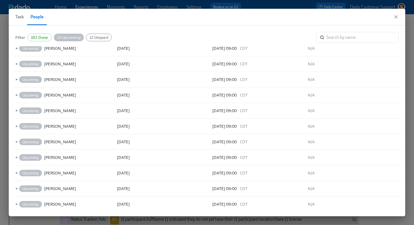
scroll to position [54, 0]
click at [18, 14] on span "Task" at bounding box center [19, 17] width 8 height 8
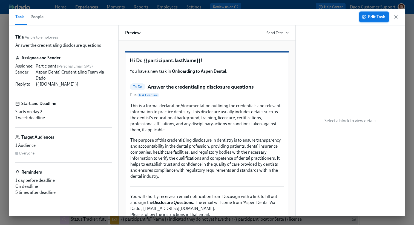
click at [366, 16] on span "Edit Task" at bounding box center [374, 16] width 22 height 5
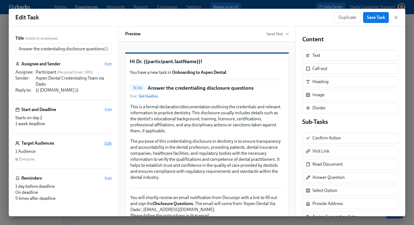
click at [109, 145] on span "Edit" at bounding box center [108, 143] width 7 height 5
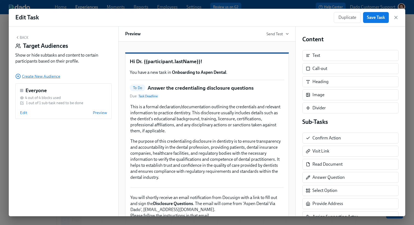
click at [16, 79] on circle "button" at bounding box center [18, 76] width 5 height 5
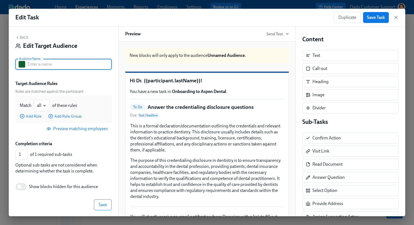
click at [36, 63] on input "text" at bounding box center [69, 64] width 84 height 11
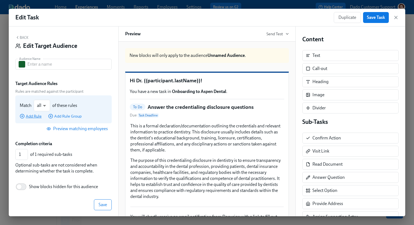
click at [36, 115] on span "Add Rule" at bounding box center [31, 116] width 22 height 5
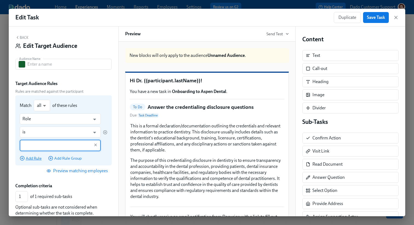
click at [36, 115] on input "Role" at bounding box center [56, 119] width 68 height 11
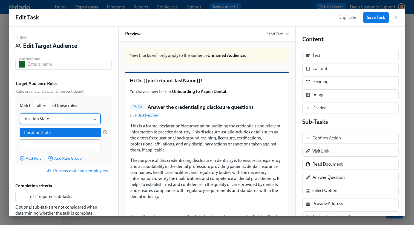
click at [37, 133] on li "Location State" at bounding box center [60, 132] width 81 height 9
type input "Location State"
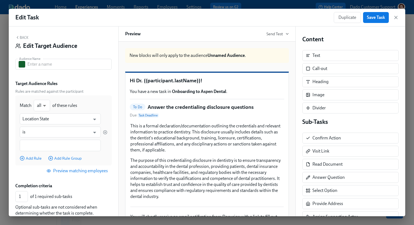
click at [39, 52] on div "Back Edit Target Audience" at bounding box center [63, 43] width 96 height 17
click at [38, 67] on input "text" at bounding box center [69, 64] width 84 height 11
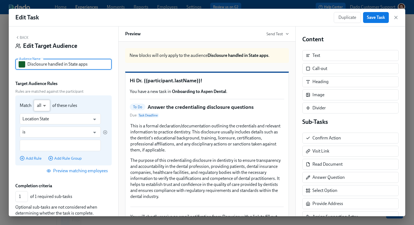
type input "Disclosure handled in State apps"
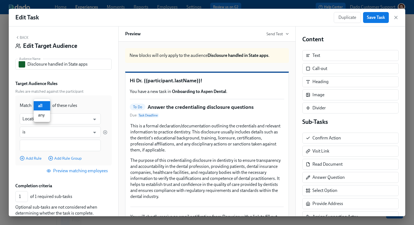
click at [52, 116] on div at bounding box center [207, 112] width 414 height 225
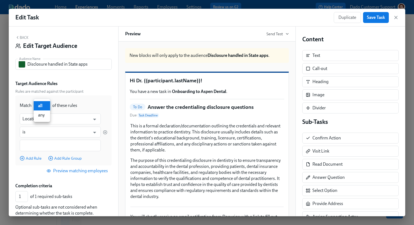
click at [42, 116] on li "any" at bounding box center [42, 115] width 16 height 9
type input "any"
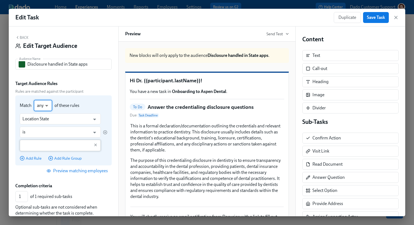
click at [42, 146] on input "text" at bounding box center [56, 145] width 68 height 11
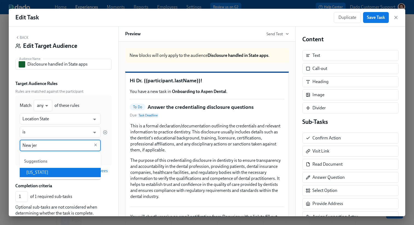
click at [40, 176] on li "[US_STATE]" at bounding box center [60, 172] width 81 height 9
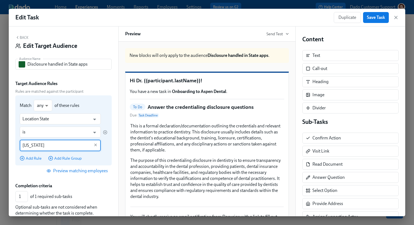
type input "[US_STATE]"
click at [31, 162] on div "Match any any ​ of these rules Location State ​ is ​ [US_STATE] ​ Add Rule Add …" at bounding box center [63, 131] width 96 height 70
click at [31, 158] on span "Add Rule" at bounding box center [31, 158] width 22 height 5
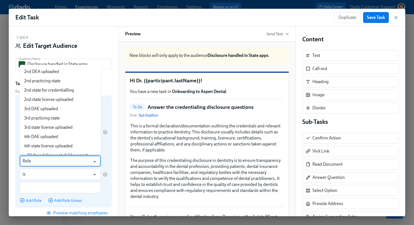
click at [31, 157] on input "Role" at bounding box center [56, 161] width 68 height 11
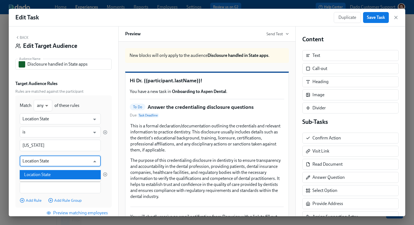
click at [50, 177] on li "Location State" at bounding box center [60, 174] width 81 height 9
type input "Location State"
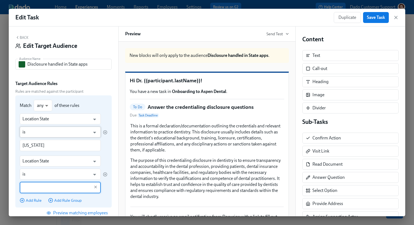
click at [45, 136] on input "is" at bounding box center [56, 132] width 68 height 11
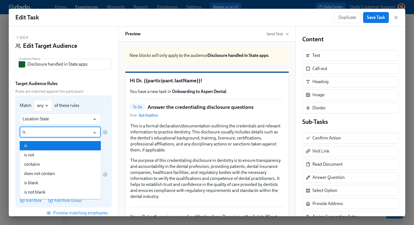
click at [46, 134] on input "is" at bounding box center [56, 132] width 68 height 11
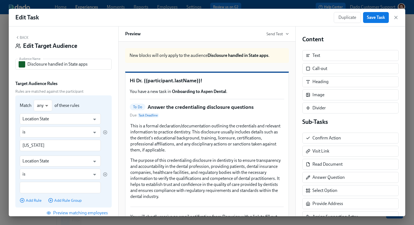
click at [110, 108] on div "Match any any ​ of these rules Location State ​ is ​ [US_STATE] ​ Location Stat…" at bounding box center [63, 152] width 96 height 112
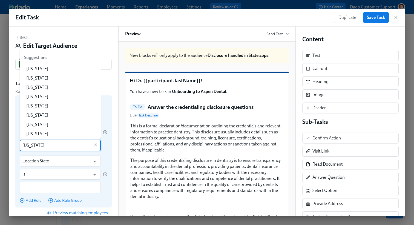
click at [48, 148] on input "[US_STATE]" at bounding box center [56, 145] width 68 height 11
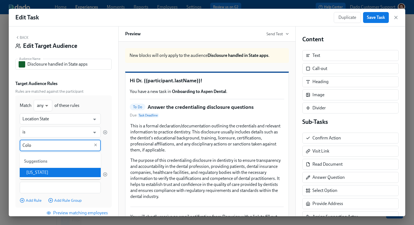
click at [47, 172] on li "[US_STATE]" at bounding box center [60, 172] width 81 height 9
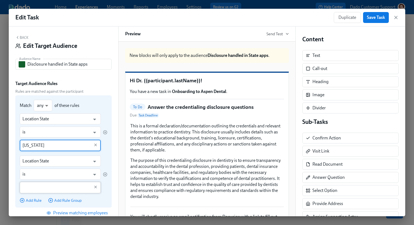
type input "[US_STATE]"
click at [39, 186] on input "text" at bounding box center [56, 187] width 68 height 11
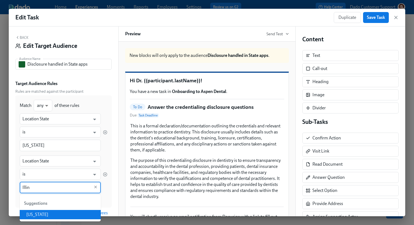
click at [45, 216] on li "[US_STATE]" at bounding box center [60, 214] width 81 height 9
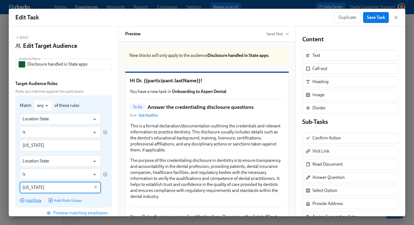
type input "[US_STATE]"
click at [25, 198] on span "Add Rule" at bounding box center [31, 200] width 22 height 5
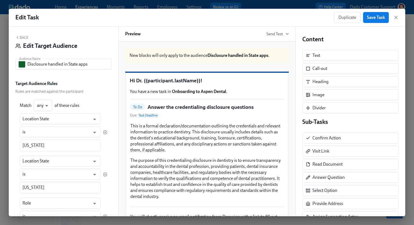
scroll to position [108, 0]
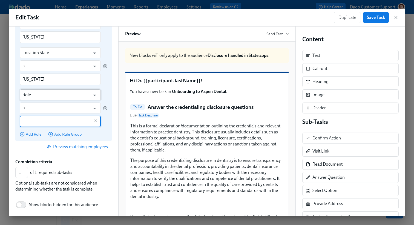
click at [28, 97] on input "Role" at bounding box center [56, 95] width 68 height 11
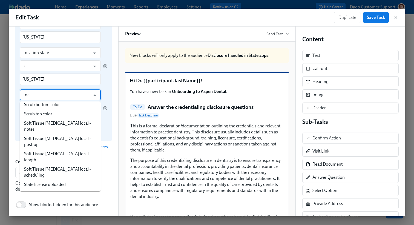
scroll to position [0, 0]
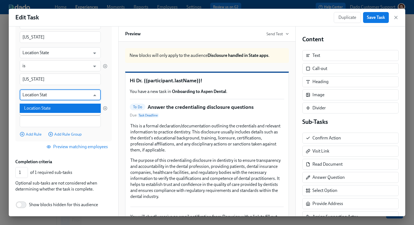
click at [33, 106] on li "Location State" at bounding box center [60, 108] width 81 height 9
type input "Location State"
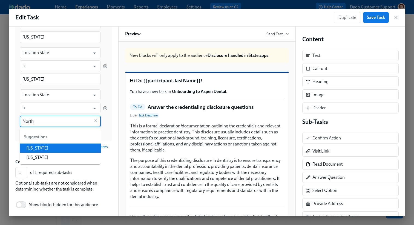
click at [47, 144] on li "[US_STATE]" at bounding box center [60, 148] width 81 height 9
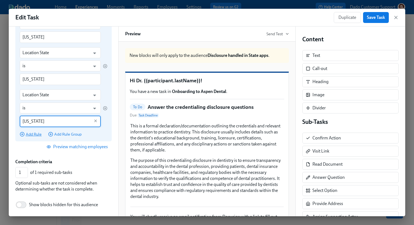
type input "[US_STATE]"
click at [30, 137] on span "Add Rule" at bounding box center [31, 134] width 22 height 5
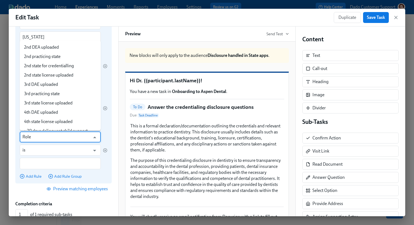
click at [30, 134] on input "Role" at bounding box center [56, 137] width 68 height 11
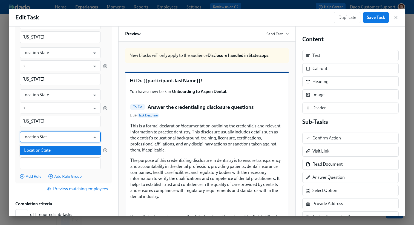
click at [49, 151] on li "Location State" at bounding box center [60, 150] width 81 height 9
type input "Location State"
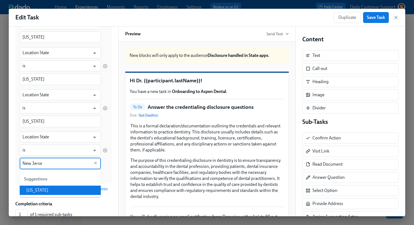
click at [46, 190] on li "[US_STATE]" at bounding box center [60, 190] width 81 height 9
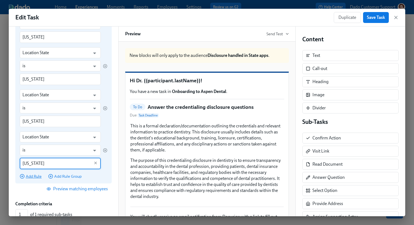
type input "[US_STATE]"
click at [35, 176] on span "Add Rule" at bounding box center [31, 176] width 22 height 5
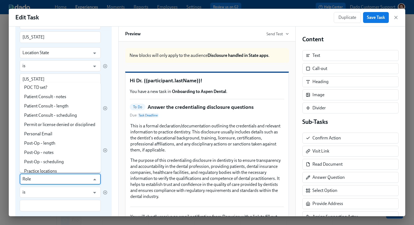
click at [37, 180] on input "Role" at bounding box center [56, 179] width 68 height 11
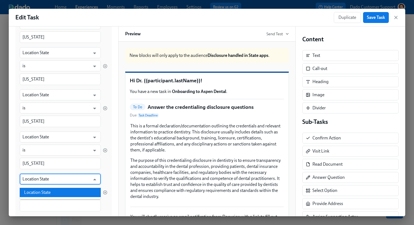
click at [37, 194] on li "Location State" at bounding box center [60, 192] width 81 height 9
type input "Location State"
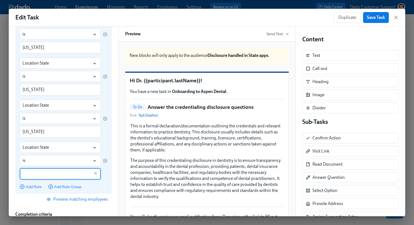
scroll to position [141, 0]
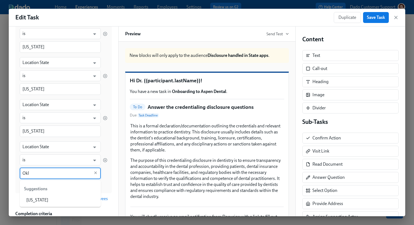
click at [43, 203] on li "[US_STATE]" at bounding box center [60, 200] width 81 height 9
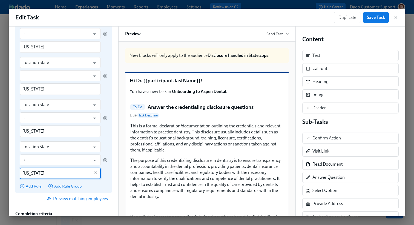
type input "[US_STATE]"
click at [30, 185] on span "Add Rule" at bounding box center [31, 186] width 22 height 5
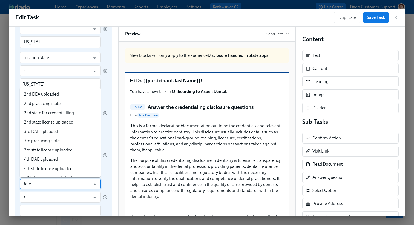
click at [30, 182] on input "Role" at bounding box center [56, 184] width 68 height 11
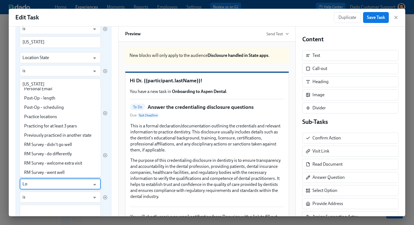
scroll to position [0, 0]
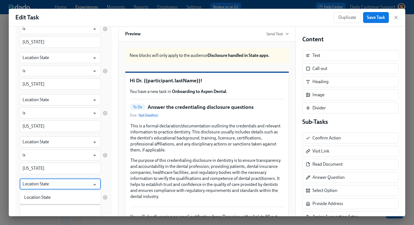
click at [33, 197] on li "Location State" at bounding box center [60, 197] width 81 height 9
type input "Location State"
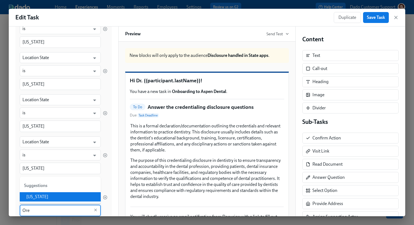
click at [39, 195] on li "[US_STATE]" at bounding box center [60, 196] width 81 height 9
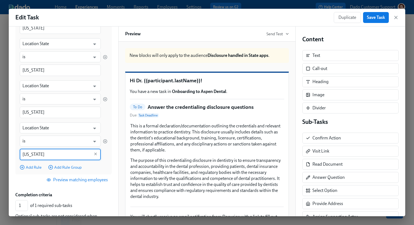
scroll to position [203, 0]
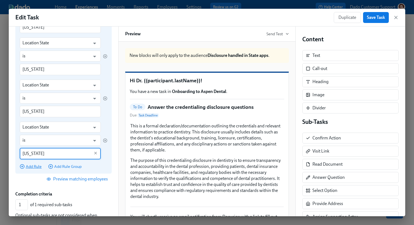
type input "[US_STATE]"
click at [32, 166] on span "Add Rule" at bounding box center [31, 166] width 22 height 5
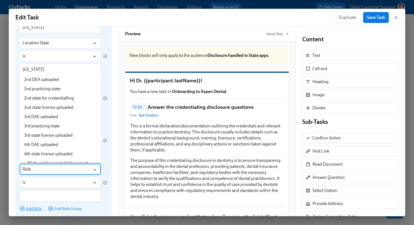
click at [32, 166] on input "Role" at bounding box center [56, 169] width 68 height 11
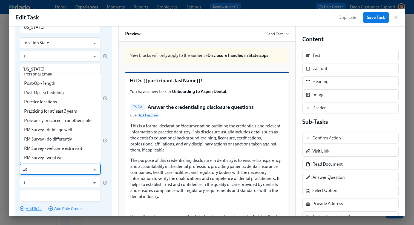
scroll to position [0, 0]
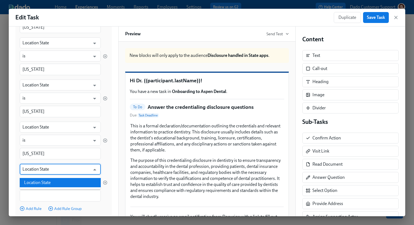
click at [34, 178] on li "Location State" at bounding box center [60, 182] width 81 height 9
type input "Location State"
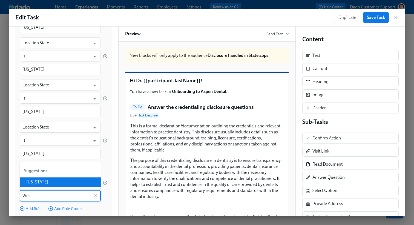
click at [35, 182] on li "[US_STATE]" at bounding box center [60, 182] width 81 height 9
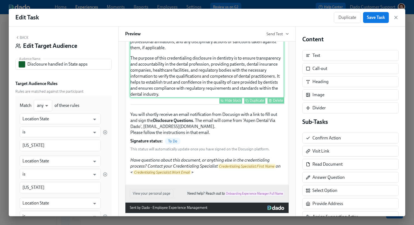
scroll to position [117, 0]
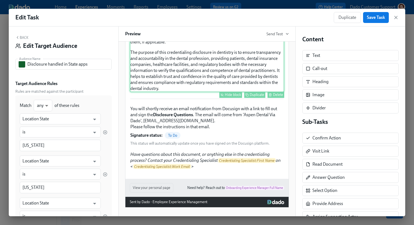
type input "[US_STATE]"
click at [233, 95] on div "Hide block" at bounding box center [233, 95] width 16 height 4
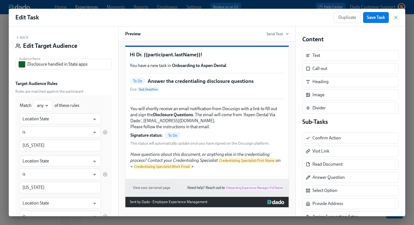
scroll to position [37, 0]
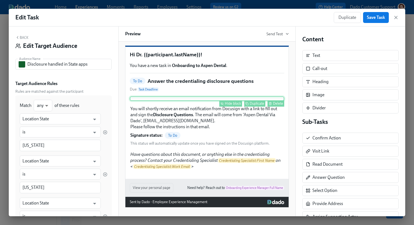
click at [230, 102] on div "Hide block" at bounding box center [233, 104] width 16 height 4
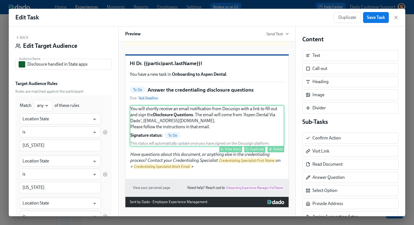
click at [227, 146] on button "Hide block" at bounding box center [230, 149] width 23 height 6
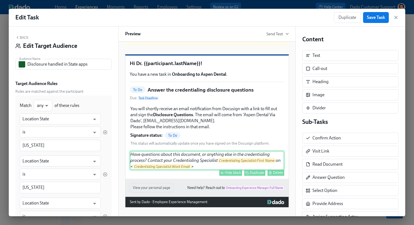
type input "0"
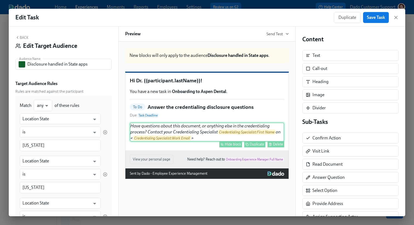
click at [226, 148] on button "Hide block" at bounding box center [230, 144] width 23 height 6
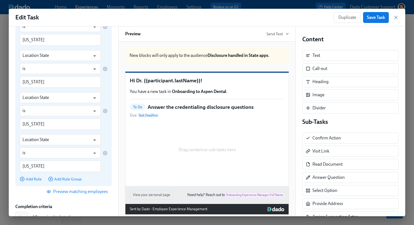
scroll to position [298, 0]
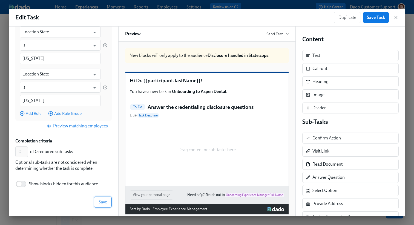
click at [104, 204] on span "Save" at bounding box center [103, 202] width 8 height 5
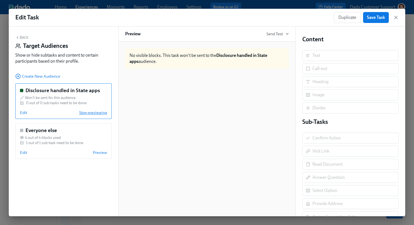
click at [87, 112] on span "Stop previewing" at bounding box center [93, 112] width 28 height 5
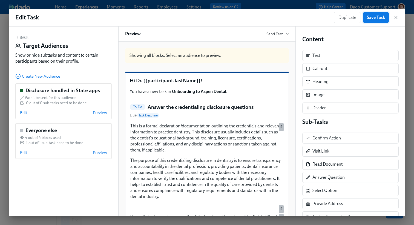
click at [369, 19] on span "Save Task" at bounding box center [376, 17] width 18 height 5
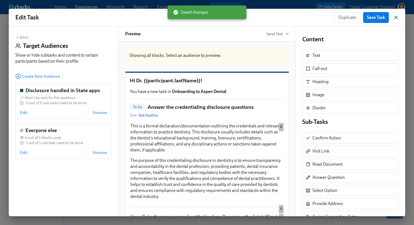
click at [396, 16] on icon "button" at bounding box center [395, 17] width 5 height 5
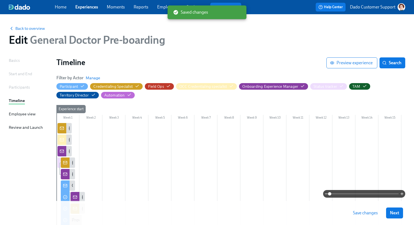
click at [367, 213] on span "Save changes" at bounding box center [365, 212] width 25 height 5
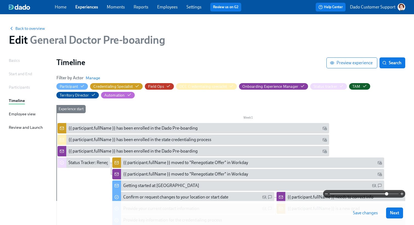
click at [387, 193] on span at bounding box center [364, 194] width 69 height 8
click at [23, 27] on span "Back to overview" at bounding box center [27, 28] width 36 height 5
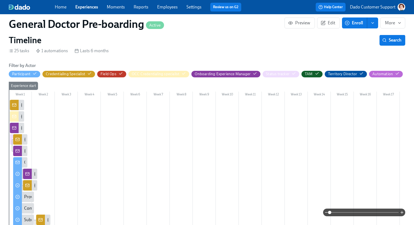
scroll to position [180, 0]
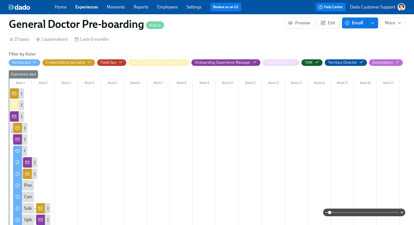
click at [382, 210] on span at bounding box center [364, 213] width 69 height 8
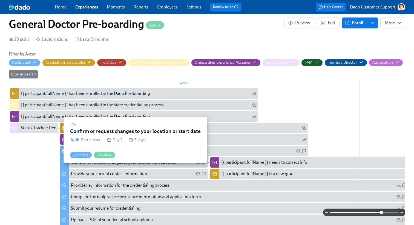
scroll to position [372, 0]
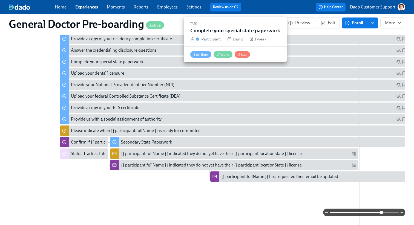
click at [92, 65] on div "Complete your special state paperwork" at bounding box center [107, 62] width 73 height 6
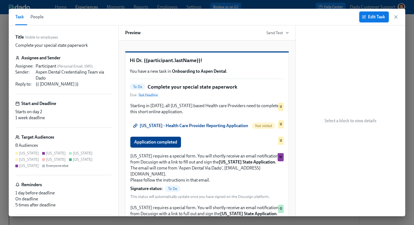
click at [369, 16] on span "Edit Task" at bounding box center [374, 16] width 22 height 5
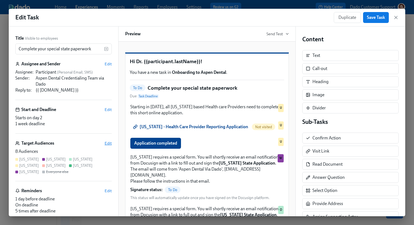
click at [108, 143] on span "Edit" at bounding box center [108, 143] width 7 height 5
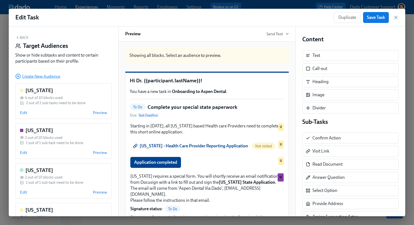
click at [18, 77] on icon "button" at bounding box center [17, 76] width 5 height 5
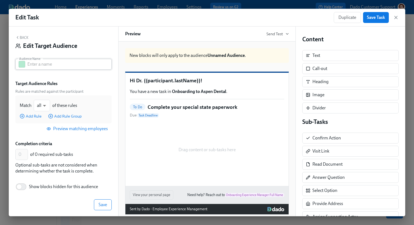
click at [37, 59] on input "text" at bounding box center [69, 64] width 84 height 11
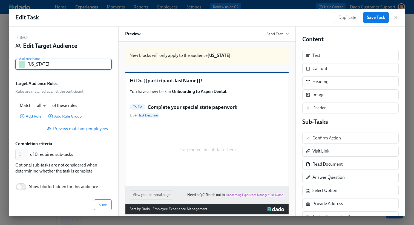
type input "[US_STATE]"
click at [37, 116] on span "Add Rule" at bounding box center [31, 116] width 22 height 5
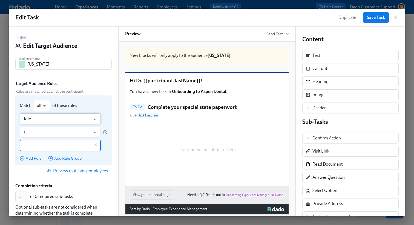
click at [37, 117] on input "Role" at bounding box center [56, 119] width 68 height 11
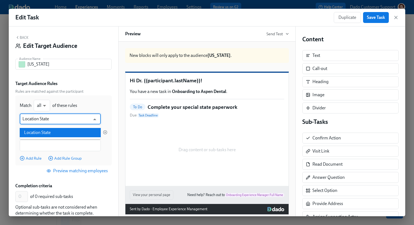
click at [34, 131] on li "Location State" at bounding box center [60, 132] width 81 height 9
type input "Location State"
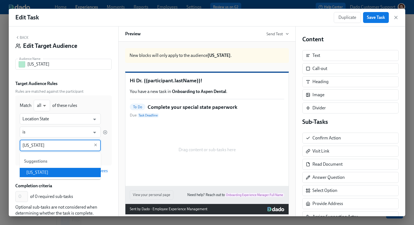
click at [48, 171] on li "[US_STATE]" at bounding box center [60, 172] width 81 height 9
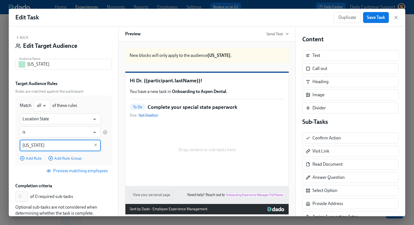
scroll to position [45, 0]
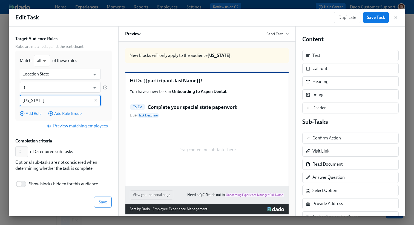
type input "[US_STATE]"
click at [47, 187] on span "Show blocks hidden for this audience" at bounding box center [63, 184] width 69 height 6
click at [37, 187] on input "Show blocks hidden for this audience" at bounding box center [19, 184] width 36 height 12
checkbox input "true"
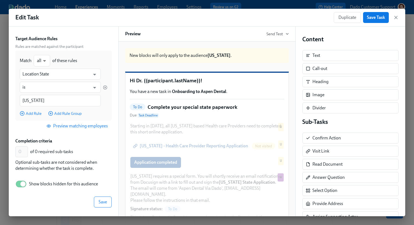
scroll to position [323, 0]
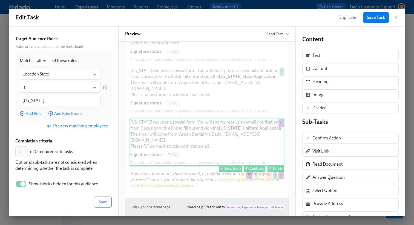
click at [254, 167] on div "Duplicate" at bounding box center [257, 169] width 15 height 4
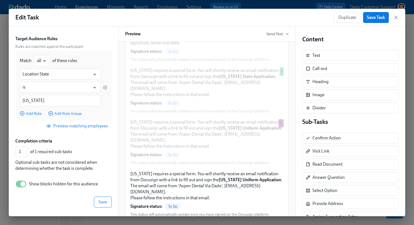
type input "1"
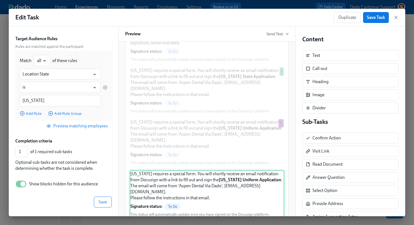
click at [182, 171] on div "Colorado requires a special form. You will shortly receive an email notificatio…" at bounding box center [207, 194] width 154 height 47
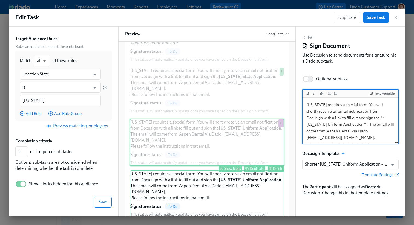
click at [311, 104] on textarea "Colorado requires a special form. You will shortly receive an email notificatio…" at bounding box center [351, 124] width 94 height 51
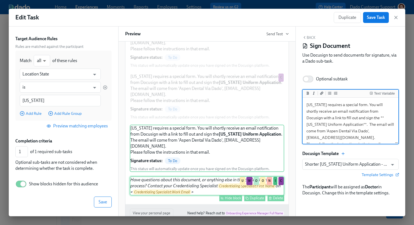
type textarea "New Jersey requires a special form. You will shortly receive an email notificat…"
click at [358, 166] on input "Shorter Colorado Uniform Application - Dado" at bounding box center [346, 164] width 83 height 11
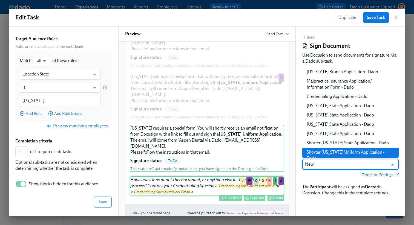
scroll to position [0, 0]
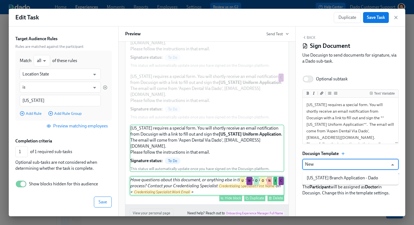
type input "New j"
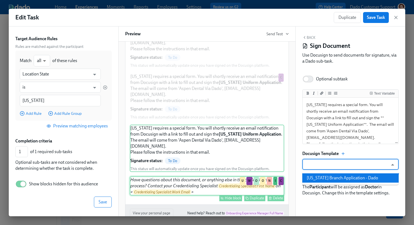
scroll to position [12, 0]
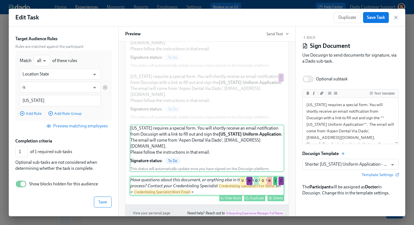
click at [332, 184] on div "Text Variable New Jersey requires a special form. You will shortly receive an e…" at bounding box center [350, 143] width 96 height 107
click at [316, 166] on input "Shorter Colorado Uniform Application - Dado" at bounding box center [346, 164] width 83 height 11
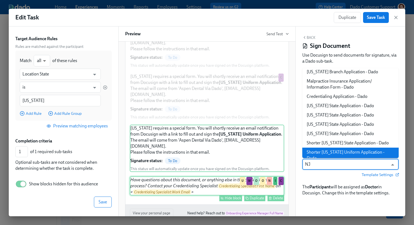
scroll to position [0, 0]
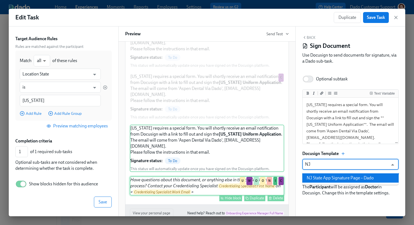
click at [318, 176] on li "NJ State App Signature Page – Dado" at bounding box center [350, 178] width 96 height 9
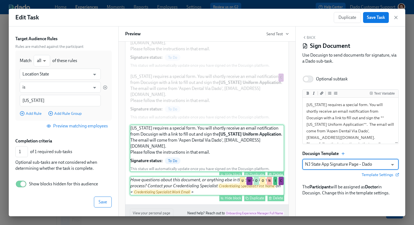
click at [182, 125] on div "New Jersey requires a special form. You will shortly receive an email notificat…" at bounding box center [207, 148] width 154 height 47
type input "NJ State App Signature Page – Dado"
click at [356, 118] on textarea "New Jersey requires a special form. You will shortly receive an email notificat…" at bounding box center [351, 124] width 94 height 51
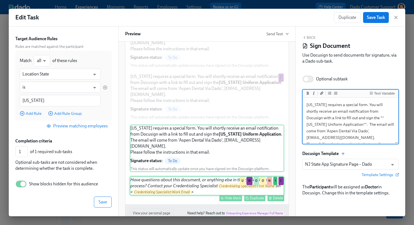
click at [356, 118] on textarea "New Jersey requires a special form. You will shortly receive an email notificat…" at bounding box center [351, 124] width 94 height 51
type textarea "New Jersey requires a special form. You will shortly receive an email notificat…"
type input "Shorter Colorado Uniform Application - Dado"
click at [359, 138] on textarea "New Jersey requires a special form. You will shortly receive an email notificat…" at bounding box center [351, 124] width 94 height 51
type textarea "New Jersey requires a special form. You will shortly receive an email notificat…"
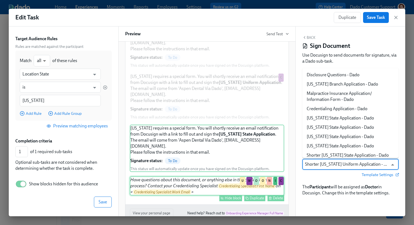
click at [329, 168] on input "Shorter Colorado Uniform Application - Dado" at bounding box center [346, 164] width 83 height 11
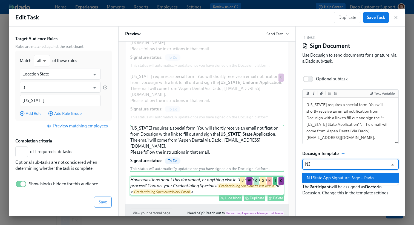
click at [321, 180] on li "NJ State App Signature Page – Dado" at bounding box center [350, 178] width 96 height 9
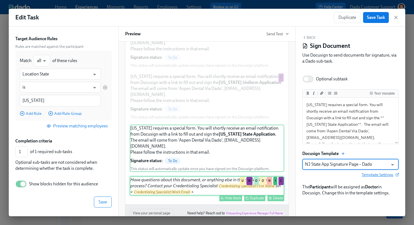
type input "NJ State App Signature Page – Dado"
click at [374, 177] on span "Template Settings" at bounding box center [380, 174] width 37 height 5
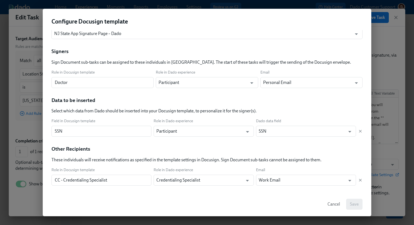
scroll to position [6, 0]
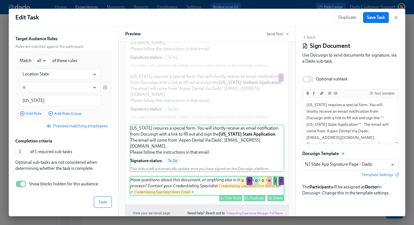
click at [100, 206] on button "Save" at bounding box center [103, 202] width 18 height 11
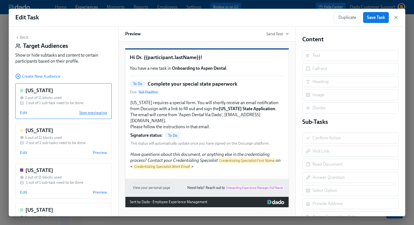
click at [87, 115] on span "Stop previewing" at bounding box center [93, 112] width 28 height 5
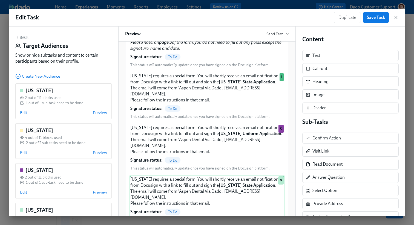
scroll to position [369, 0]
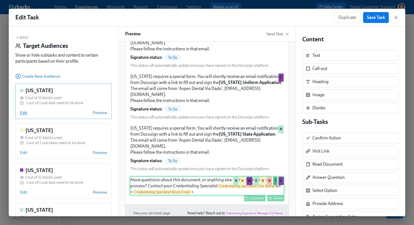
click at [24, 112] on span "Edit" at bounding box center [23, 112] width 7 height 5
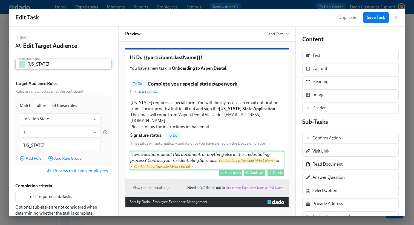
click at [21, 65] on button "button" at bounding box center [22, 64] width 7 height 7
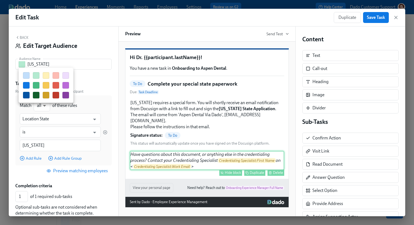
click at [27, 75] on button "button" at bounding box center [26, 75] width 7 height 7
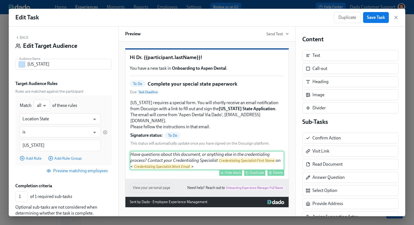
scroll to position [45, 0]
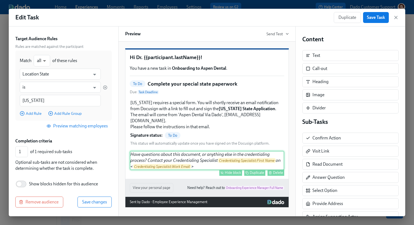
click at [93, 197] on div "Back Edit Target Audience Audience Name New Jersey Audience Name Target Audienc…" at bounding box center [63, 122] width 109 height 190
click at [93, 206] on button "Save changes" at bounding box center [94, 202] width 34 height 11
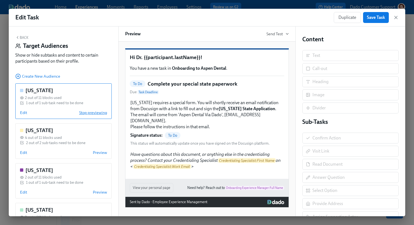
click at [95, 112] on span "Stop previewing" at bounding box center [93, 112] width 28 height 5
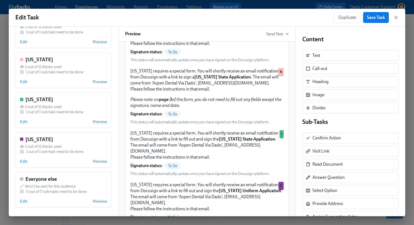
scroll to position [0, 0]
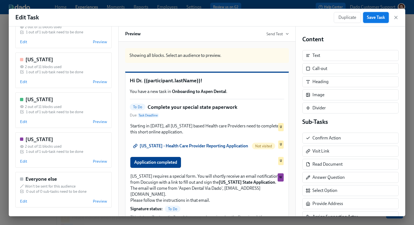
click at [378, 22] on button "Save Task" at bounding box center [376, 17] width 26 height 11
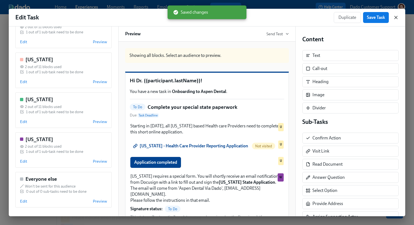
click at [396, 19] on icon "button" at bounding box center [395, 17] width 5 height 5
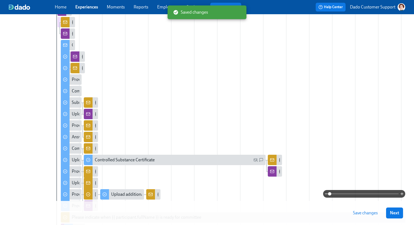
click at [365, 216] on span "Save changes" at bounding box center [365, 212] width 25 height 5
click at [365, 193] on span at bounding box center [364, 194] width 69 height 8
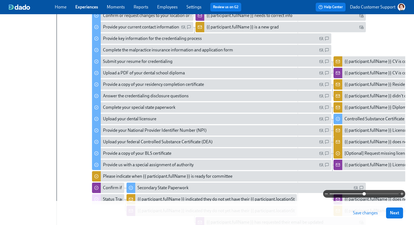
scroll to position [183, 0]
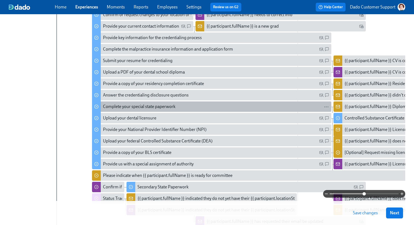
click at [135, 108] on div "Complete your special state paperwork" at bounding box center [139, 107] width 73 height 6
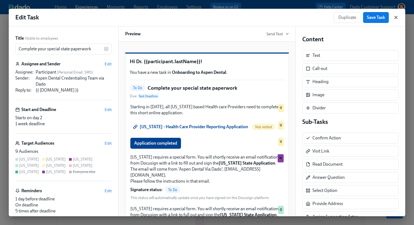
click at [394, 18] on icon "button" at bounding box center [395, 17] width 5 height 5
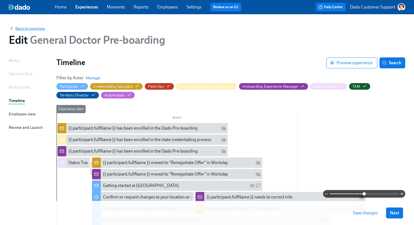
click at [32, 29] on span "Back to overview" at bounding box center [27, 28] width 36 height 5
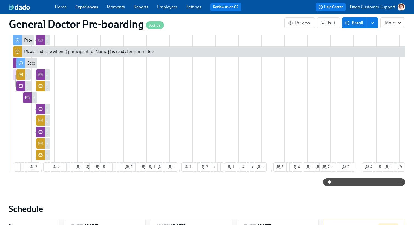
scroll to position [452, 0]
click at [377, 186] on span at bounding box center [364, 182] width 69 height 8
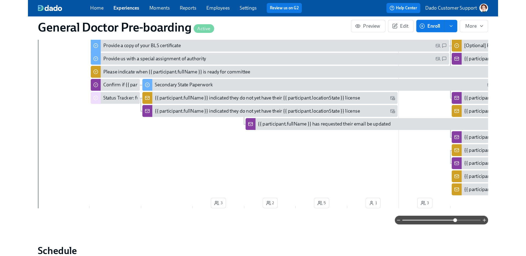
scroll to position [404, 0]
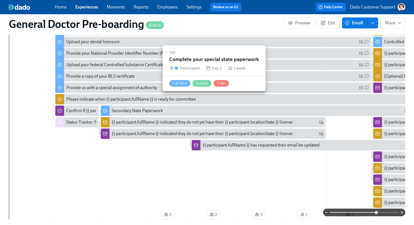
click at [94, 33] on div "Complete your special state paperwork" at bounding box center [102, 30] width 73 height 6
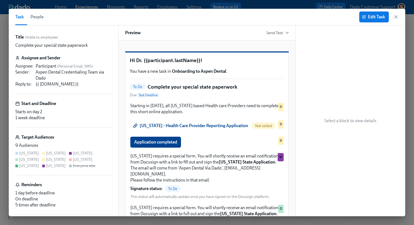
click at [40, 18] on span "People" at bounding box center [36, 17] width 13 height 8
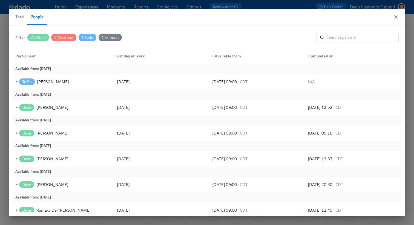
click at [37, 36] on span "24 Done" at bounding box center [38, 38] width 22 height 4
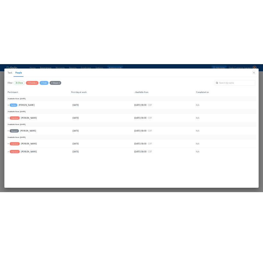
scroll to position [0, 12557]
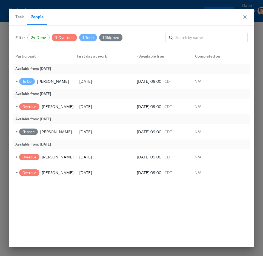
click at [47, 36] on span "24 Done" at bounding box center [39, 38] width 22 height 4
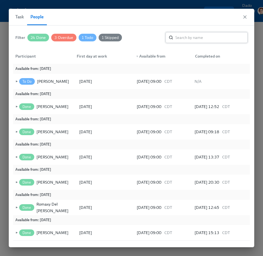
click at [203, 40] on input "search" at bounding box center [211, 37] width 72 height 11
type input "Kory"
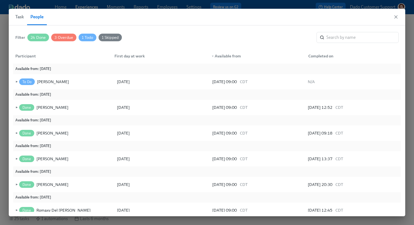
scroll to position [0, 12660]
click at [24, 13] on button "Task" at bounding box center [21, 17] width 12 height 16
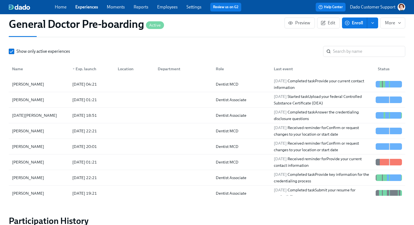
scroll to position [824, 0]
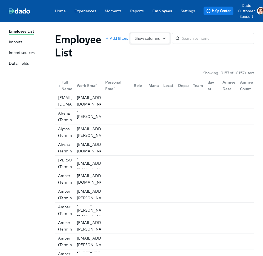
click at [144, 35] on button "Show columns" at bounding box center [150, 38] width 40 height 11
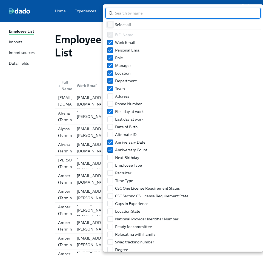
click at [110, 23] on input "Select all" at bounding box center [110, 24] width 5 height 5
checkbox input "true"
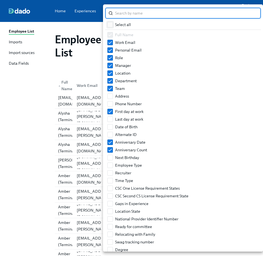
checkbox input "true"
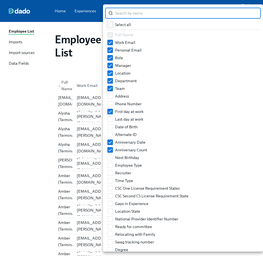
checkbox input "true"
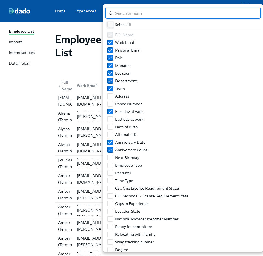
checkbox input "true"
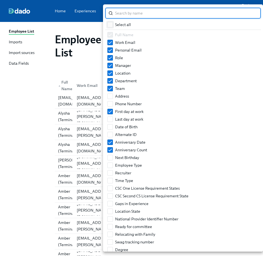
checkbox input "true"
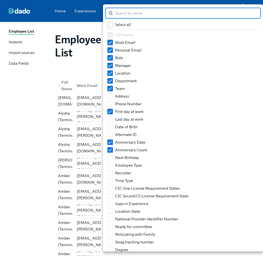
checkbox input "true"
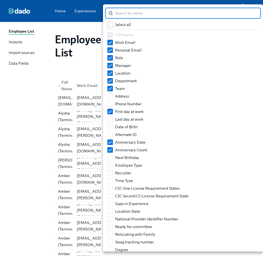
checkbox input "true"
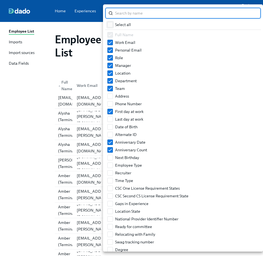
checkbox input "true"
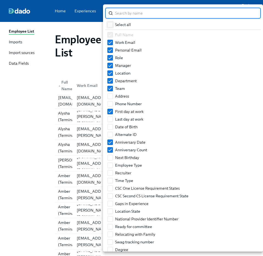
checkbox input "true"
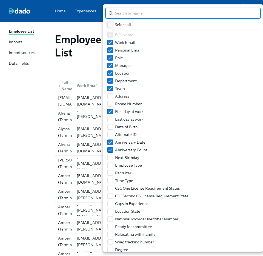
checkbox input "true"
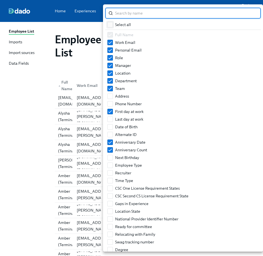
checkbox input "true"
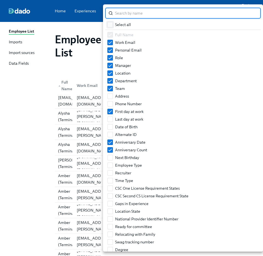
checkbox input "true"
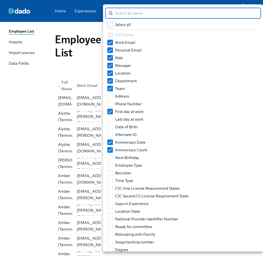
checkbox input "true"
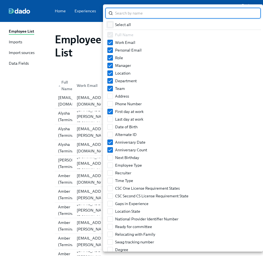
checkbox input "true"
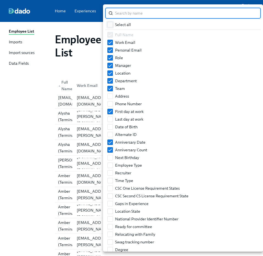
checkbox input "true"
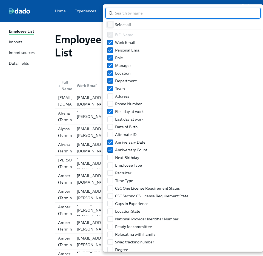
checkbox input "true"
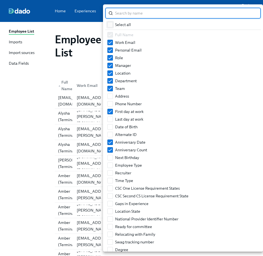
checkbox input "true"
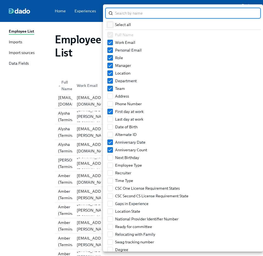
checkbox input "true"
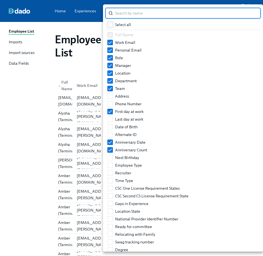
checkbox input "true"
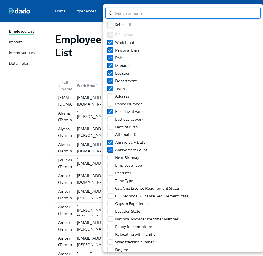
checkbox input "true"
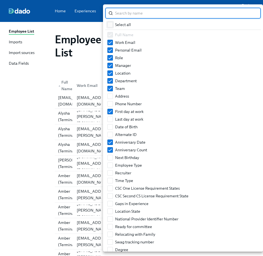
checkbox input "true"
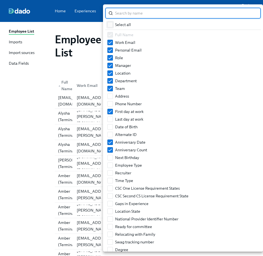
checkbox input "true"
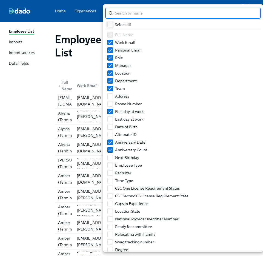
checkbox input "true"
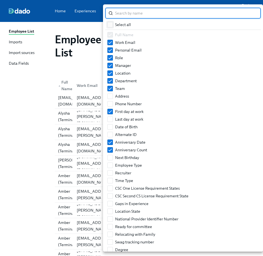
checkbox input "true"
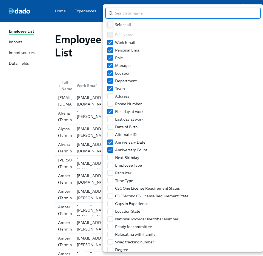
checkbox input "true"
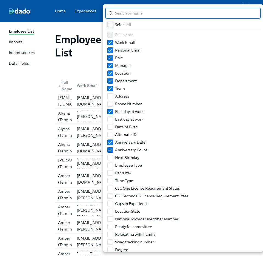
checkbox input "true"
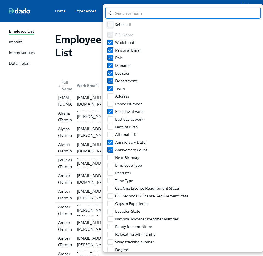
checkbox input "true"
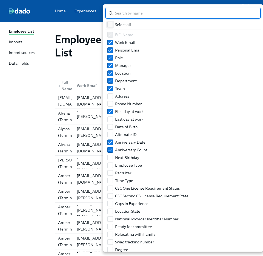
checkbox input "true"
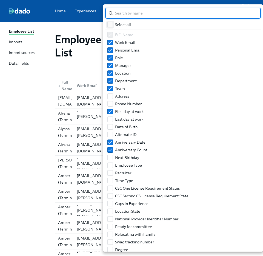
checkbox input "true"
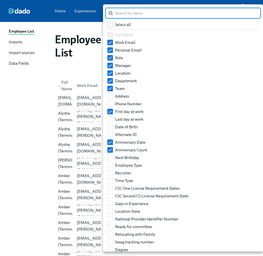
checkbox input "true"
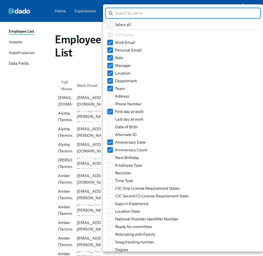
checkbox input "true"
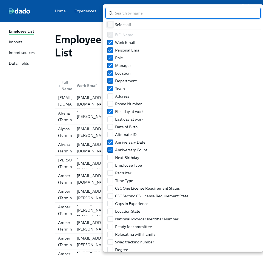
checkbox input "true"
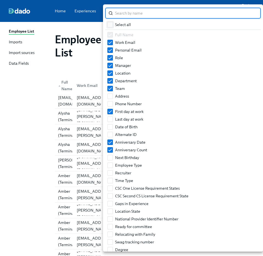
checkbox input "true"
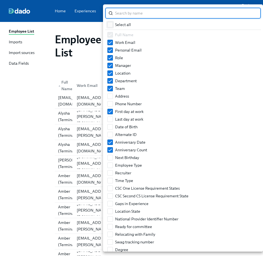
checkbox input "true"
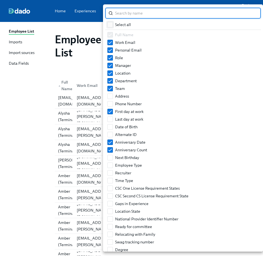
checkbox input "true"
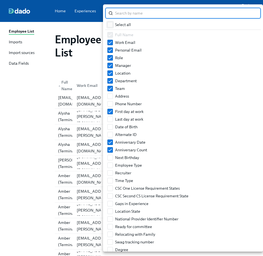
checkbox input "true"
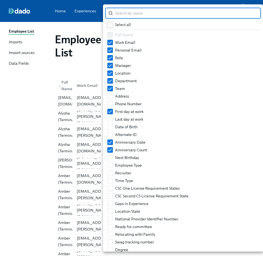
checkbox input "true"
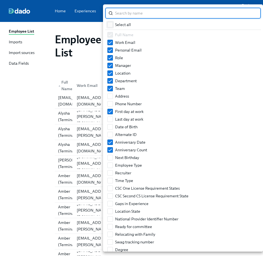
checkbox input "true"
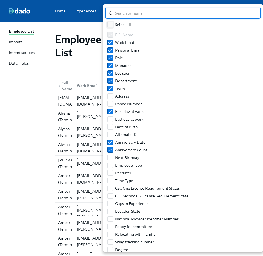
checkbox input "true"
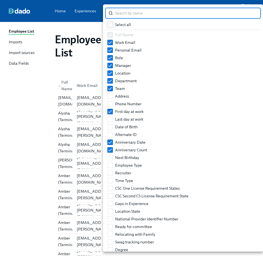
checkbox input "true"
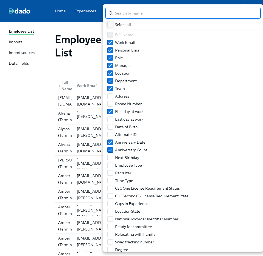
checkbox input "true"
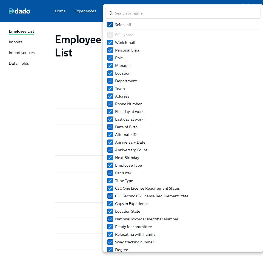
click at [110, 23] on input "Select all" at bounding box center [110, 24] width 5 height 5
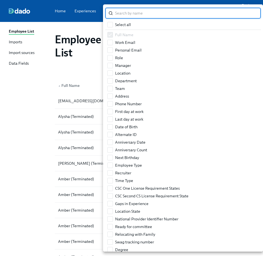
click at [125, 12] on input "search" at bounding box center [188, 13] width 146 height 11
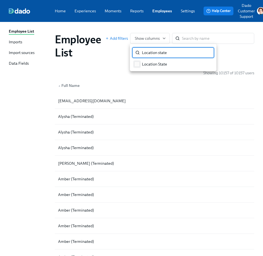
click at [154, 62] on span "Location State" at bounding box center [154, 63] width 25 height 5
click at [139, 62] on input "Location State" at bounding box center [136, 64] width 5 height 5
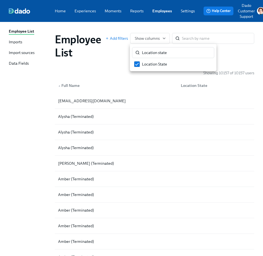
click at [105, 63] on div at bounding box center [131, 128] width 263 height 256
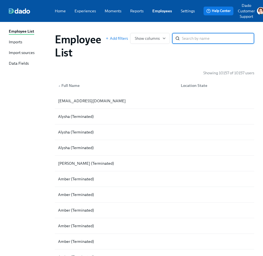
click at [218, 40] on input "search" at bounding box center [218, 38] width 72 height 11
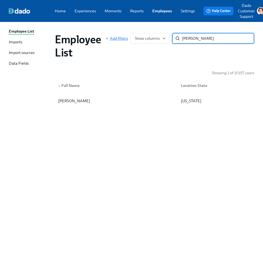
click at [113, 40] on span "Add filters" at bounding box center [116, 38] width 22 height 5
click at [114, 38] on span "Add filters" at bounding box center [116, 38] width 22 height 5
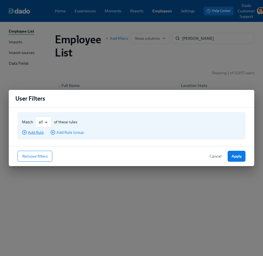
click at [39, 132] on span "Add Rule" at bounding box center [33, 131] width 22 height 5
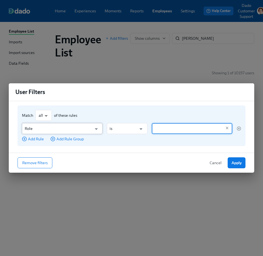
click at [59, 129] on input "Role" at bounding box center [58, 128] width 67 height 11
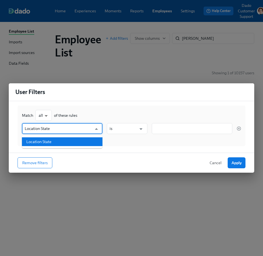
click at [72, 147] on ul "Location State" at bounding box center [62, 141] width 80 height 13
click at [73, 141] on li "Location State" at bounding box center [62, 141] width 80 height 9
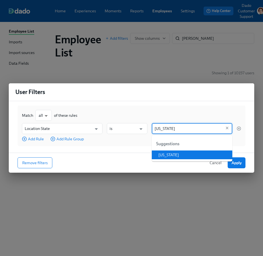
click at [203, 159] on ul "Suggestions New Jersey" at bounding box center [192, 148] width 80 height 26
click at [202, 150] on li "[US_STATE]" at bounding box center [192, 154] width 80 height 9
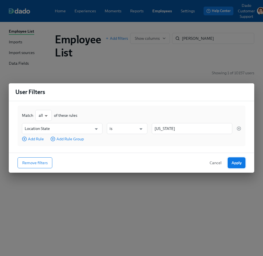
click at [240, 165] on span "Apply" at bounding box center [236, 162] width 10 height 5
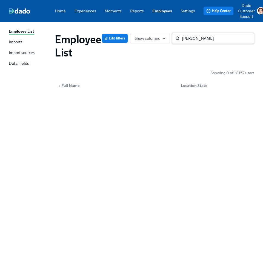
click at [247, 39] on input "Kory" at bounding box center [218, 38] width 72 height 11
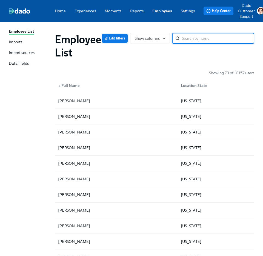
click at [117, 36] on span "Edit filters" at bounding box center [114, 38] width 21 height 5
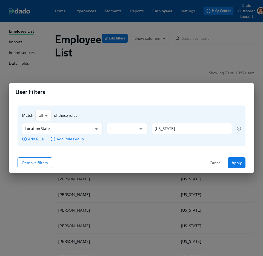
click at [31, 139] on span "Add Rule" at bounding box center [33, 138] width 22 height 5
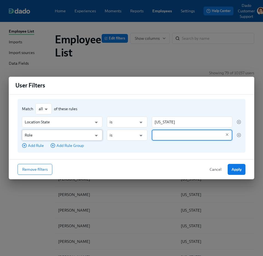
click at [31, 138] on input "Role" at bounding box center [58, 134] width 67 height 11
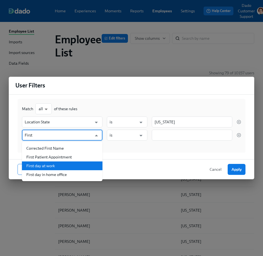
click at [37, 165] on li "First day at work" at bounding box center [62, 165] width 80 height 9
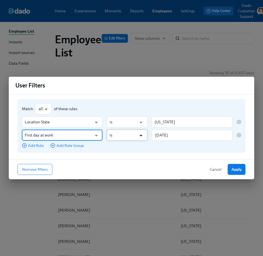
click at [143, 135] on icon "Open" at bounding box center [140, 135] width 7 height 7
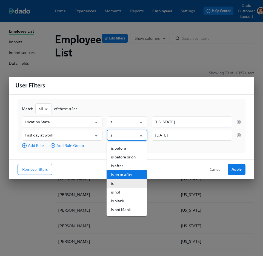
click at [117, 173] on li "is on or after" at bounding box center [126, 174] width 40 height 9
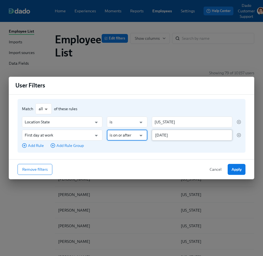
click at [168, 135] on input "2025/08/11" at bounding box center [192, 134] width 80 height 11
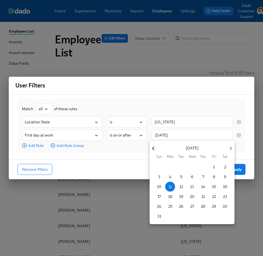
click at [152, 144] on div "August 2025 Sun Mon Tue Wed Thu Fri Sat" at bounding box center [191, 150] width 85 height 15
click at [152, 148] on icon "button" at bounding box center [153, 148] width 2 height 4
click at [229, 148] on icon "button" at bounding box center [230, 148] width 7 height 7
click at [159, 151] on div "August 2025" at bounding box center [192, 148] width 70 height 6
click at [153, 150] on icon "button" at bounding box center [152, 148] width 7 height 7
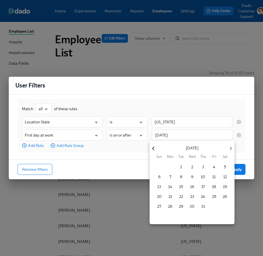
click at [153, 148] on icon "button" at bounding box center [152, 148] width 7 height 7
click at [155, 168] on span "1" at bounding box center [159, 166] width 10 height 5
click at [187, 115] on div at bounding box center [131, 128] width 263 height 256
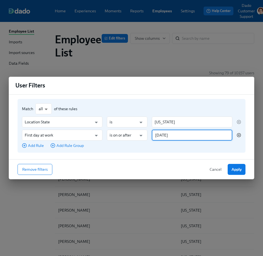
click at [238, 136] on icon "button" at bounding box center [238, 135] width 4 height 4
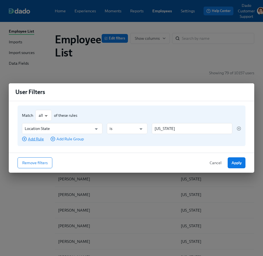
click at [32, 138] on span "Add Rule" at bounding box center [33, 138] width 22 height 5
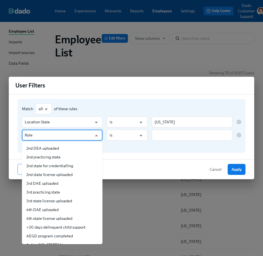
click at [32, 138] on input "Role" at bounding box center [58, 134] width 67 height 11
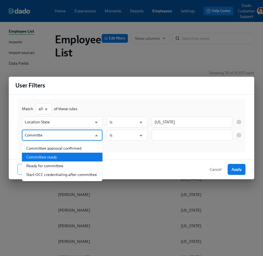
click at [71, 154] on li "Committee ready" at bounding box center [62, 156] width 80 height 9
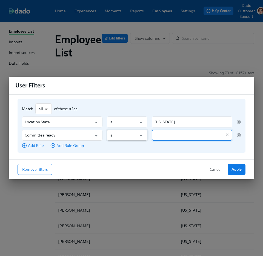
click at [125, 134] on input "is" at bounding box center [122, 134] width 27 height 11
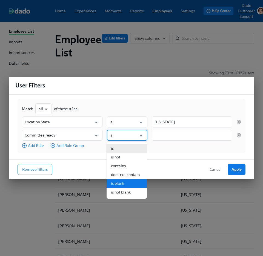
click at [119, 185] on li "is blank" at bounding box center [126, 183] width 40 height 9
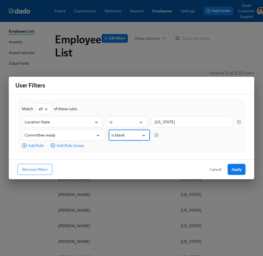
click at [239, 169] on span "Apply" at bounding box center [236, 168] width 10 height 5
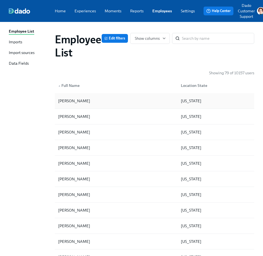
click at [126, 103] on div "Lussi Aguilar" at bounding box center [116, 100] width 120 height 11
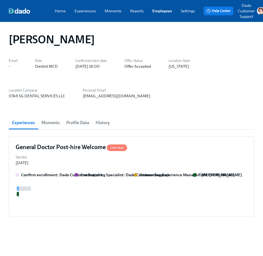
scroll to position [0, 703]
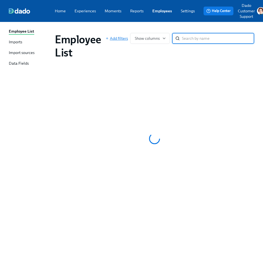
click at [111, 36] on span "Add filters" at bounding box center [116, 38] width 22 height 5
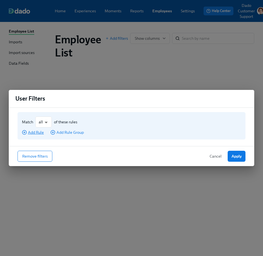
click at [32, 134] on span "Add Rule" at bounding box center [33, 131] width 22 height 5
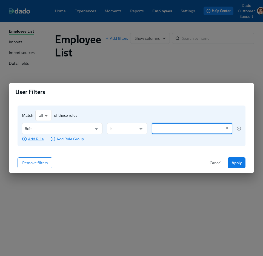
click at [32, 134] on div "Role ​ is ​ ​ Add Rule Add Rule Group" at bounding box center [131, 132] width 219 height 19
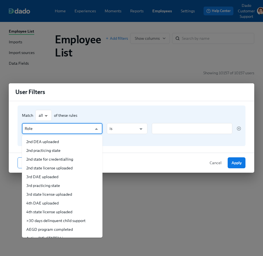
click at [32, 128] on input "Role" at bounding box center [58, 128] width 67 height 11
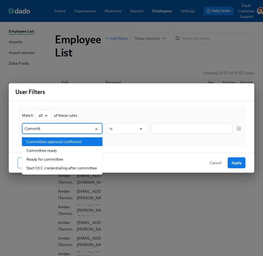
click at [69, 140] on li "Committee approval confirmed" at bounding box center [62, 141] width 80 height 9
type input "Committee approval confirmed"
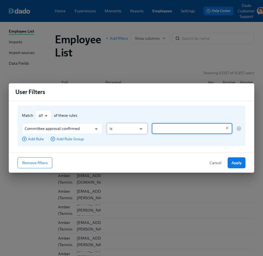
click at [122, 124] on input "is" at bounding box center [122, 128] width 27 height 11
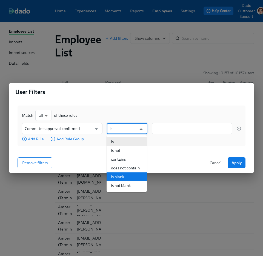
click at [135, 177] on li "is blank" at bounding box center [126, 176] width 40 height 9
type input "is blank"
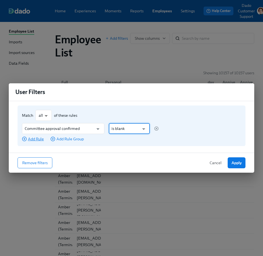
click at [37, 138] on span "Add Rule" at bounding box center [33, 138] width 22 height 5
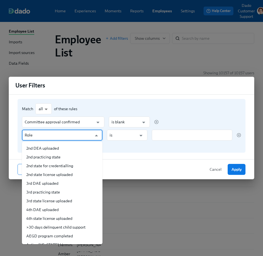
click at [37, 138] on input "Role" at bounding box center [58, 134] width 67 height 11
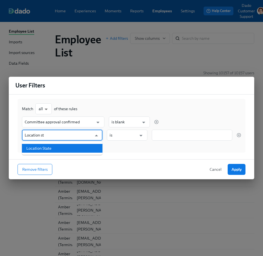
click at [63, 146] on li "Location State" at bounding box center [62, 148] width 80 height 9
type input "Location State"
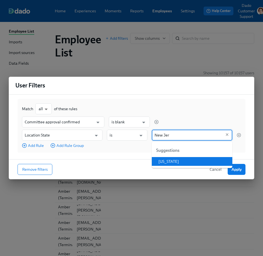
click at [197, 160] on li "[US_STATE]" at bounding box center [192, 161] width 80 height 9
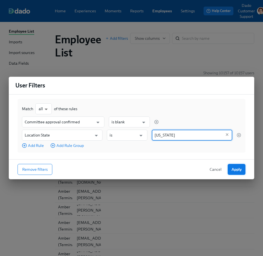
type input "[US_STATE]"
click at [242, 169] on button "Apply" at bounding box center [236, 169] width 18 height 11
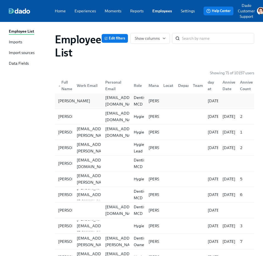
click at [63, 100] on div "Lussi Aguilar" at bounding box center [74, 100] width 36 height 7
click at [151, 36] on span "Show columns" at bounding box center [150, 38] width 30 height 5
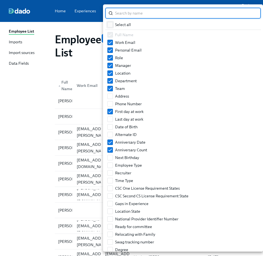
click at [109, 25] on input "Select all" at bounding box center [110, 24] width 5 height 5
checkbox input "true"
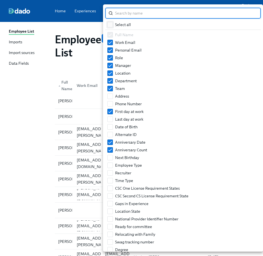
checkbox input "true"
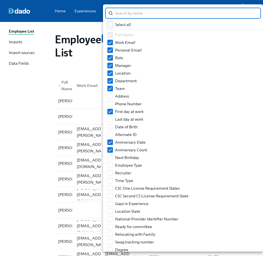
checkbox input "true"
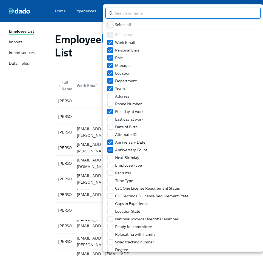
checkbox input "true"
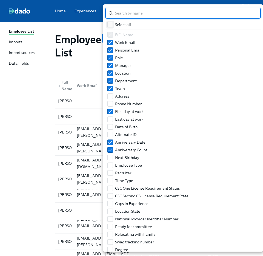
checkbox input "true"
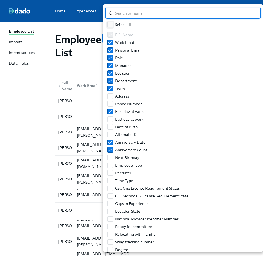
checkbox input "true"
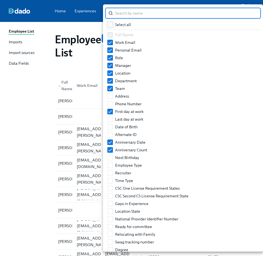
checkbox input "true"
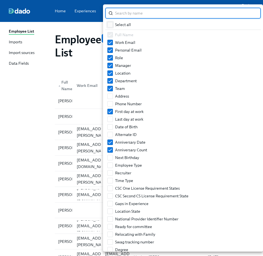
checkbox input "true"
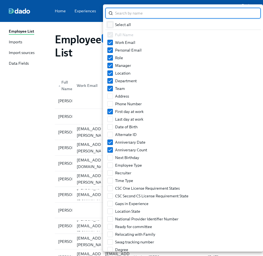
checkbox input "true"
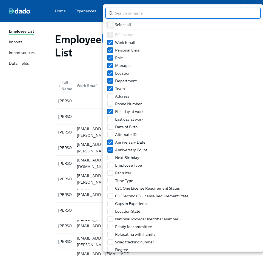
checkbox input "true"
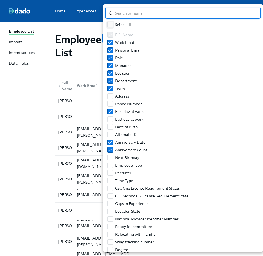
checkbox input "true"
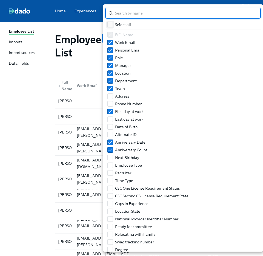
checkbox input "true"
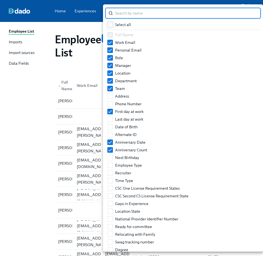
checkbox input "true"
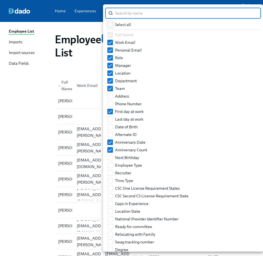
checkbox input "true"
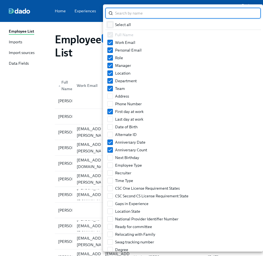
checkbox input "true"
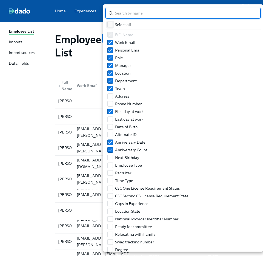
checkbox input "true"
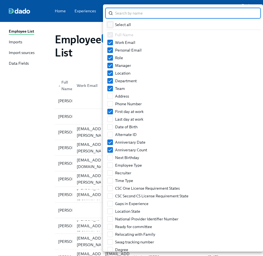
checkbox input "true"
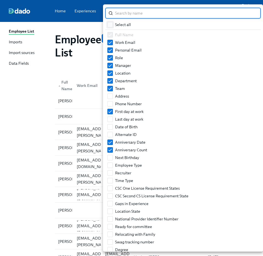
checkbox input "true"
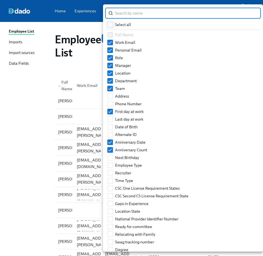
checkbox input "true"
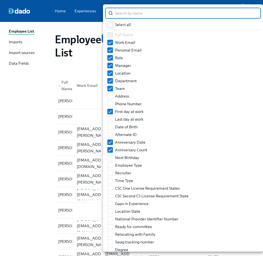
checkbox input "true"
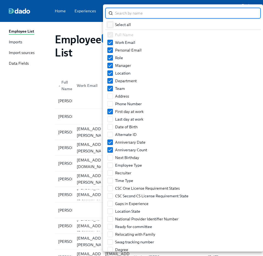
checkbox input "true"
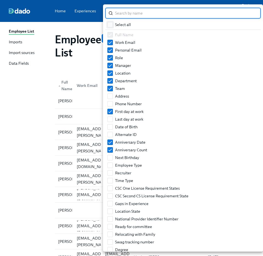
checkbox input "true"
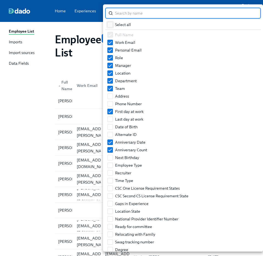
checkbox input "true"
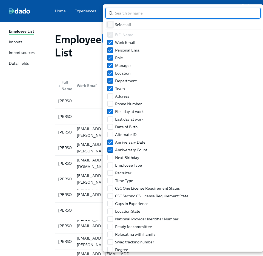
checkbox input "true"
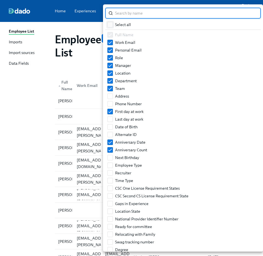
checkbox input "true"
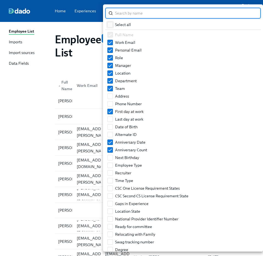
checkbox input "true"
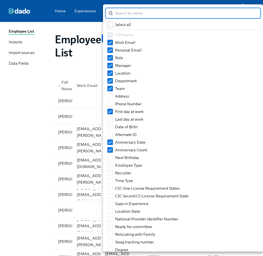
checkbox input "true"
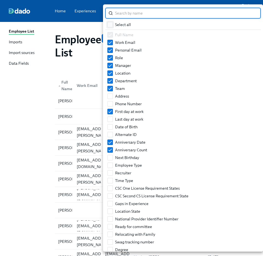
checkbox input "true"
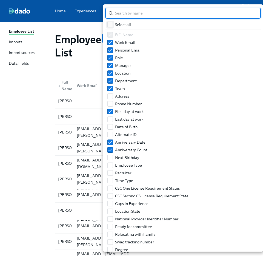
checkbox input "true"
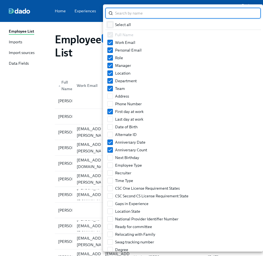
checkbox input "true"
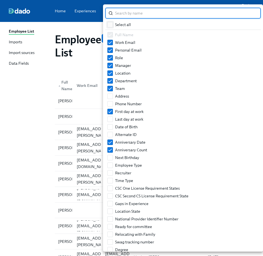
checkbox input "true"
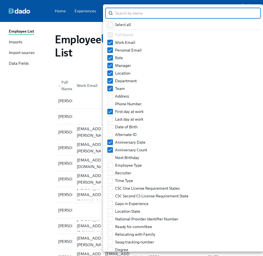
checkbox input "true"
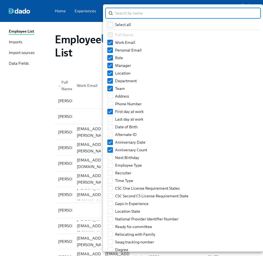
checkbox input "true"
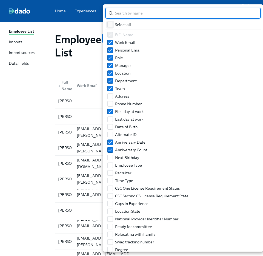
checkbox input "true"
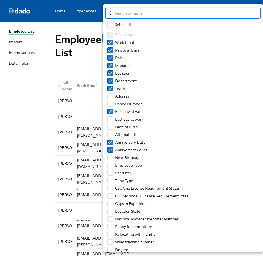
checkbox input "true"
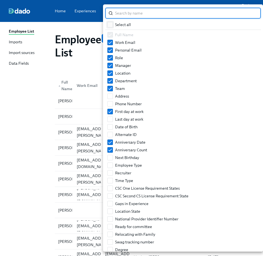
checkbox input "true"
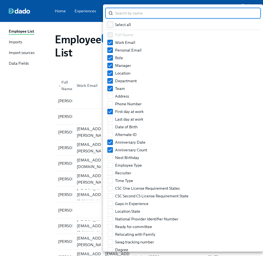
checkbox input "true"
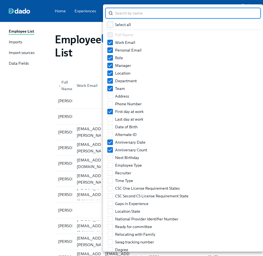
checkbox input "true"
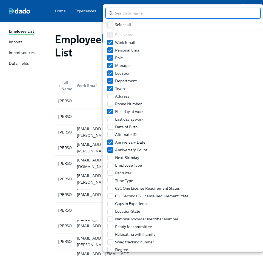
checkbox input "true"
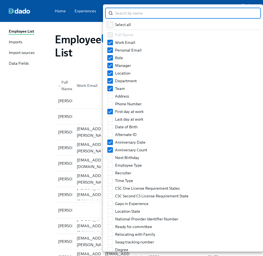
checkbox input "true"
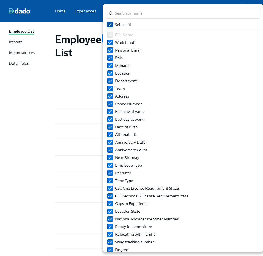
click at [110, 25] on input "Select all" at bounding box center [110, 24] width 5 height 5
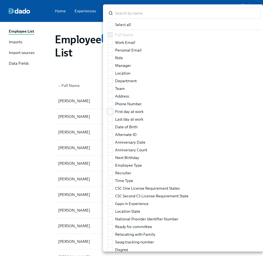
click at [112, 110] on input "First day at work" at bounding box center [110, 111] width 5 height 5
click at [125, 15] on input "search" at bounding box center [188, 13] width 146 height 11
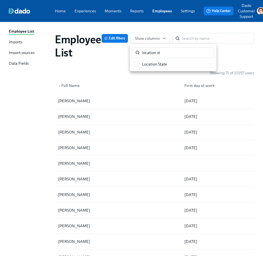
click at [150, 68] on div "location st ​ Location State" at bounding box center [173, 57] width 86 height 25
click at [146, 62] on span "Location State" at bounding box center [154, 63] width 25 height 5
click at [139, 62] on input "Location State" at bounding box center [136, 64] width 5 height 5
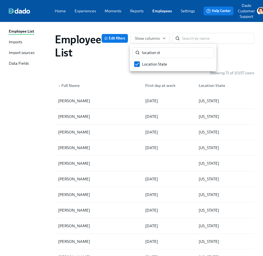
click at [102, 60] on div at bounding box center [131, 128] width 263 height 256
click at [63, 119] on div "Zohra Ahadi" at bounding box center [74, 116] width 36 height 7
click at [63, 131] on div "Valeria Alfaro" at bounding box center [74, 132] width 36 height 7
click at [62, 147] on div "Tracey Anderson" at bounding box center [74, 147] width 36 height 7
click at [62, 161] on div "Mark Andrawis" at bounding box center [74, 163] width 36 height 7
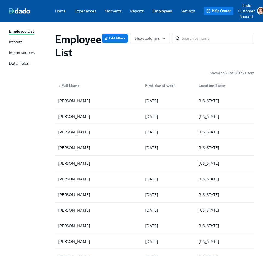
click at [115, 35] on button "Edit filters" at bounding box center [115, 38] width 26 height 9
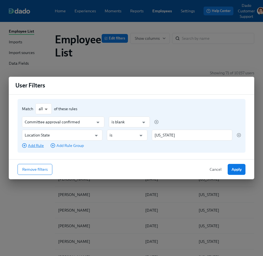
click at [38, 146] on span "Add Rule" at bounding box center [33, 145] width 22 height 5
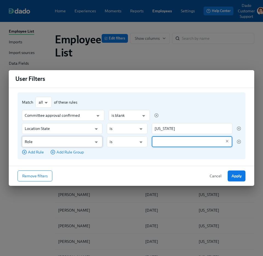
click at [37, 144] on input "Role" at bounding box center [58, 141] width 67 height 11
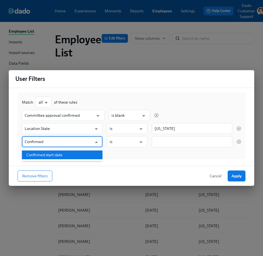
click at [37, 155] on li "Confirmed start date" at bounding box center [62, 154] width 80 height 9
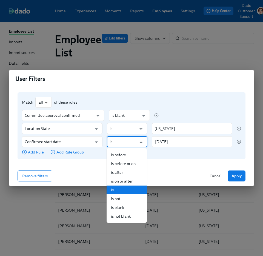
click at [126, 142] on input "is" at bounding box center [122, 141] width 27 height 11
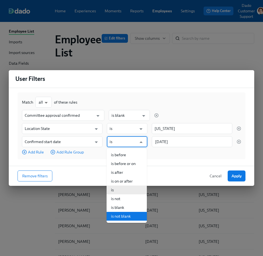
click at [128, 213] on li "is not blank" at bounding box center [126, 216] width 40 height 9
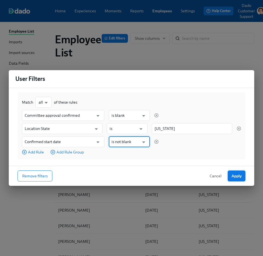
click at [230, 176] on button "Apply" at bounding box center [236, 175] width 18 height 11
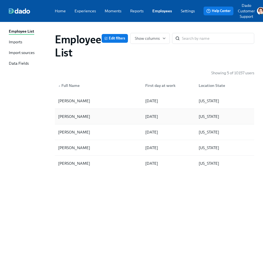
click at [62, 117] on div "Shawn Gupta" at bounding box center [74, 116] width 36 height 7
click at [69, 132] on div "[PERSON_NAME]" at bounding box center [74, 132] width 36 height 7
click at [67, 147] on div "Abhishek Senjalia" at bounding box center [74, 147] width 36 height 7
click at [62, 166] on div "Samina Shakir" at bounding box center [74, 163] width 36 height 7
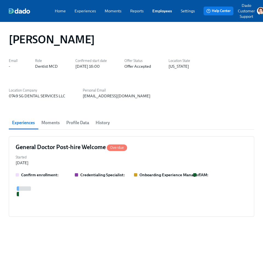
scroll to position [0, 703]
click at [76, 170] on div "General Doctor Post-hire Welcome Overdue Started [DATE] Confirm enrollment: Cre…" at bounding box center [131, 176] width 245 height 80
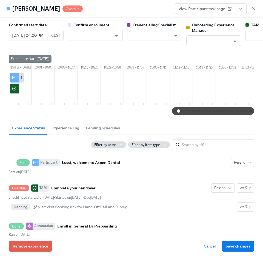
scroll to position [0, 931]
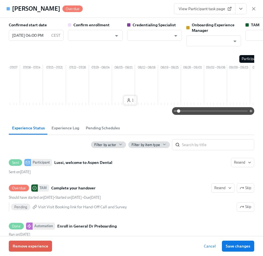
type input "Dado Customer Support"
type input "[PERSON_NAME]"
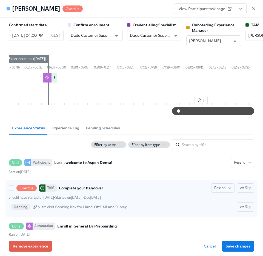
scroll to position [31, 0]
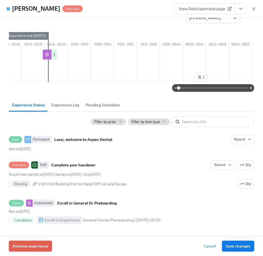
click at [31, 6] on h4 "[PERSON_NAME]" at bounding box center [36, 9] width 48 height 8
copy h4 "[PERSON_NAME]"
click at [254, 10] on icon "button" at bounding box center [253, 8] width 5 height 5
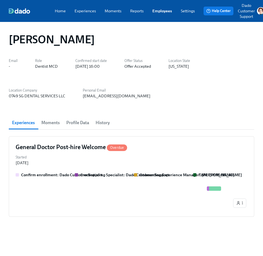
click at [82, 11] on link "Experiences" at bounding box center [84, 10] width 21 height 5
drag, startPoint x: 140, startPoint y: 98, endPoint x: 83, endPoint y: 98, distance: 57.2
click at [83, 98] on div "Email - Role Dentist MCD Confirmed start date [DATE] 16:00 Offer Status Offer A…" at bounding box center [131, 78] width 245 height 42
copy div "[EMAIL_ADDRESS][DOMAIN_NAME]"
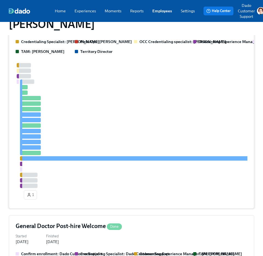
scroll to position [132, 0]
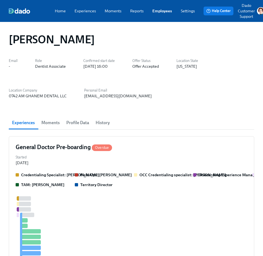
scroll to position [132, 0]
